Goal: Transaction & Acquisition: Download file/media

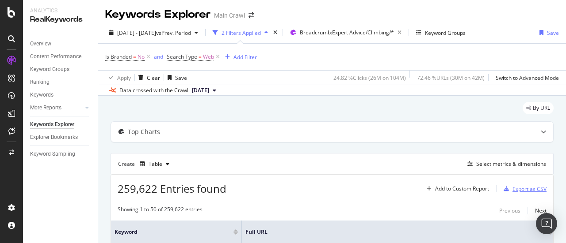
click at [511, 185] on div "Export as CSV" at bounding box center [523, 189] width 46 height 13
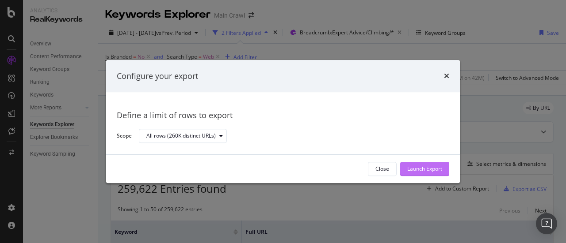
click at [426, 169] on div "Launch Export" at bounding box center [424, 170] width 35 height 8
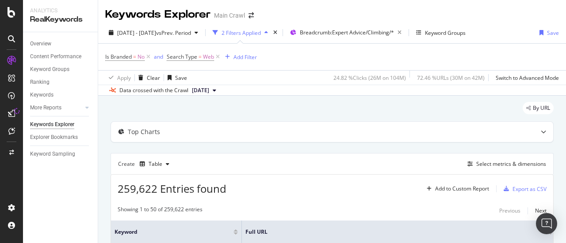
click at [456, 12] on div "Keywords Explorer Main Crawl" at bounding box center [332, 11] width 468 height 22
